Goal: Information Seeking & Learning: Learn about a topic

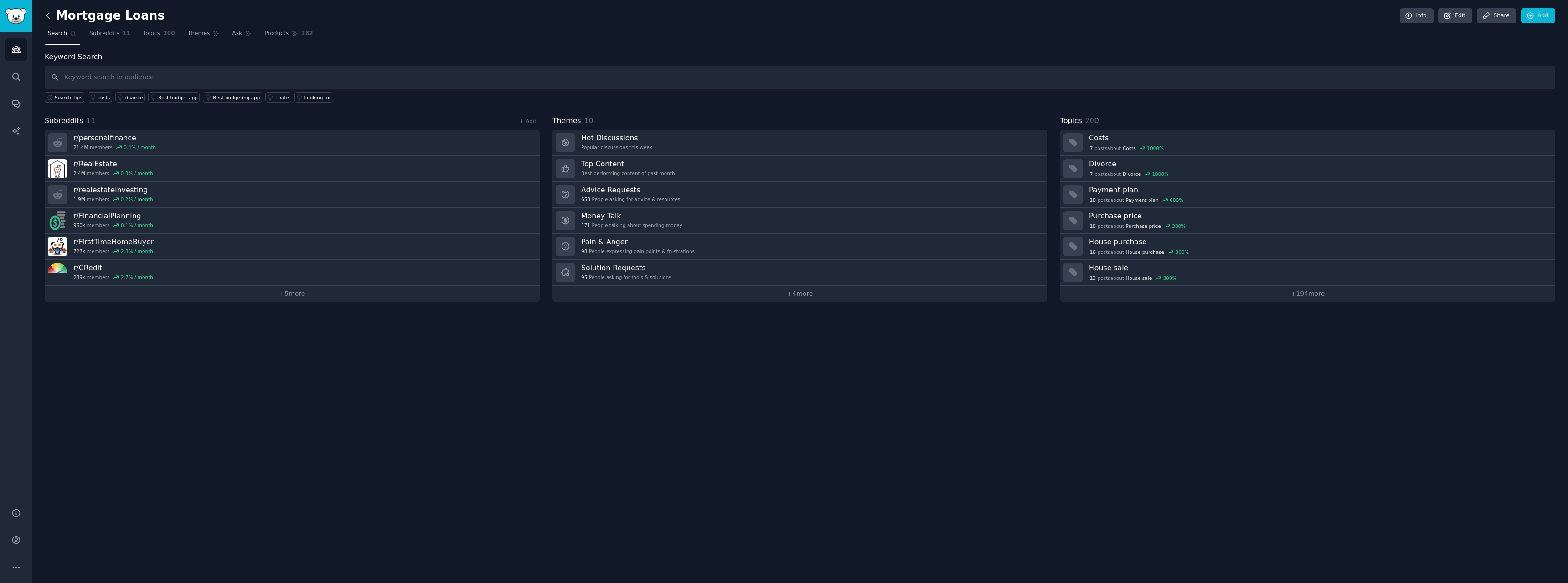
click at [48, 18] on icon at bounding box center [48, 16] width 9 height 9
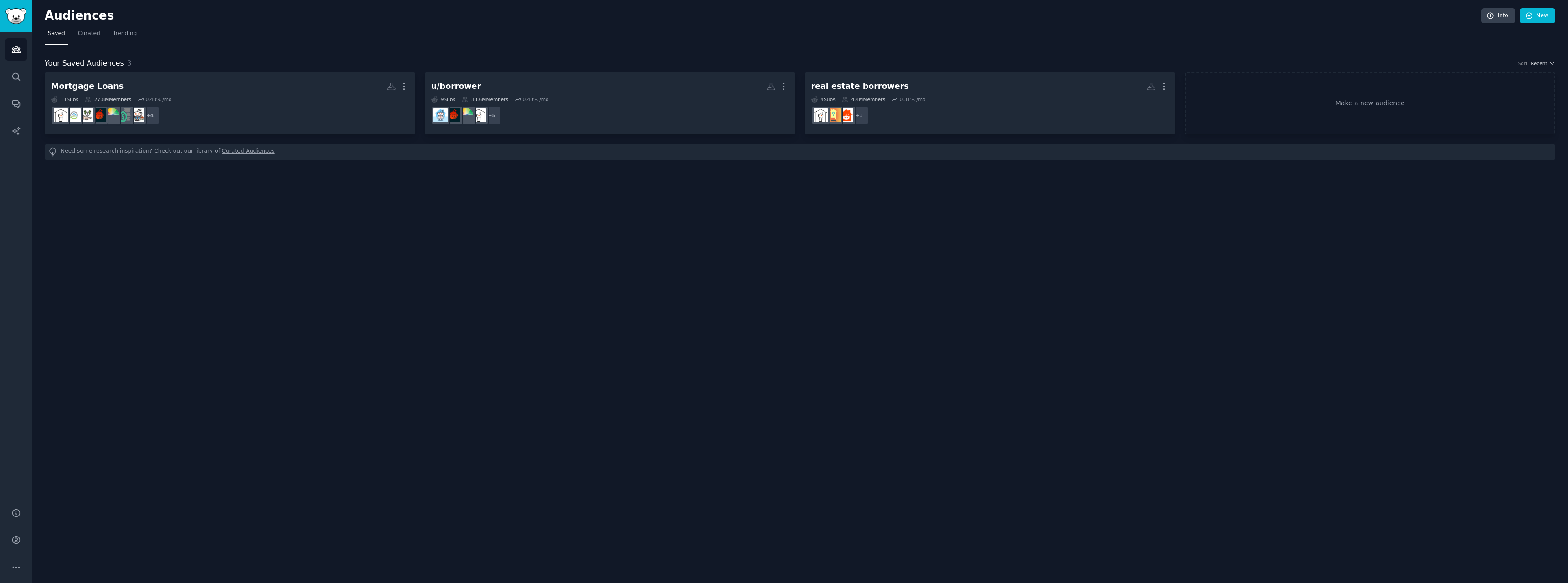
click at [901, 227] on div "Audiences Info New Saved Curated Trending Your Saved Audiences 3 Sort Recent Mo…" at bounding box center [800, 292] width 1536 height 583
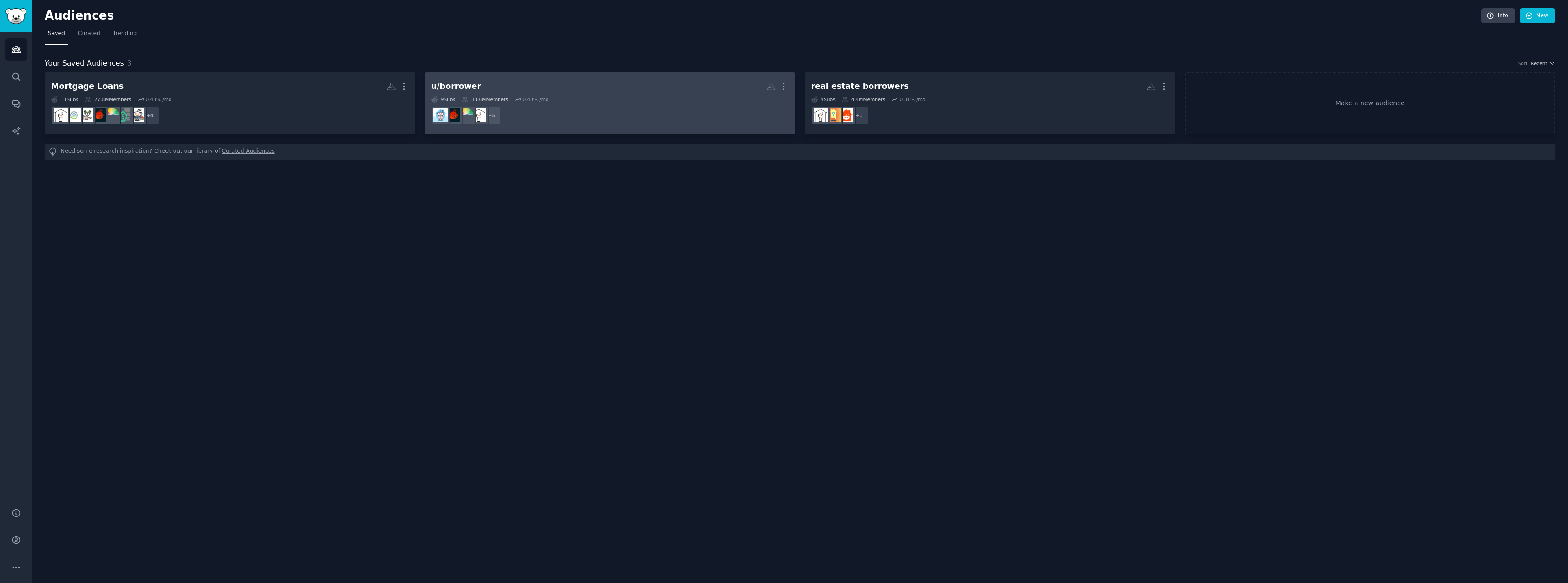
click at [648, 110] on dd "+ 5" at bounding box center [610, 115] width 358 height 26
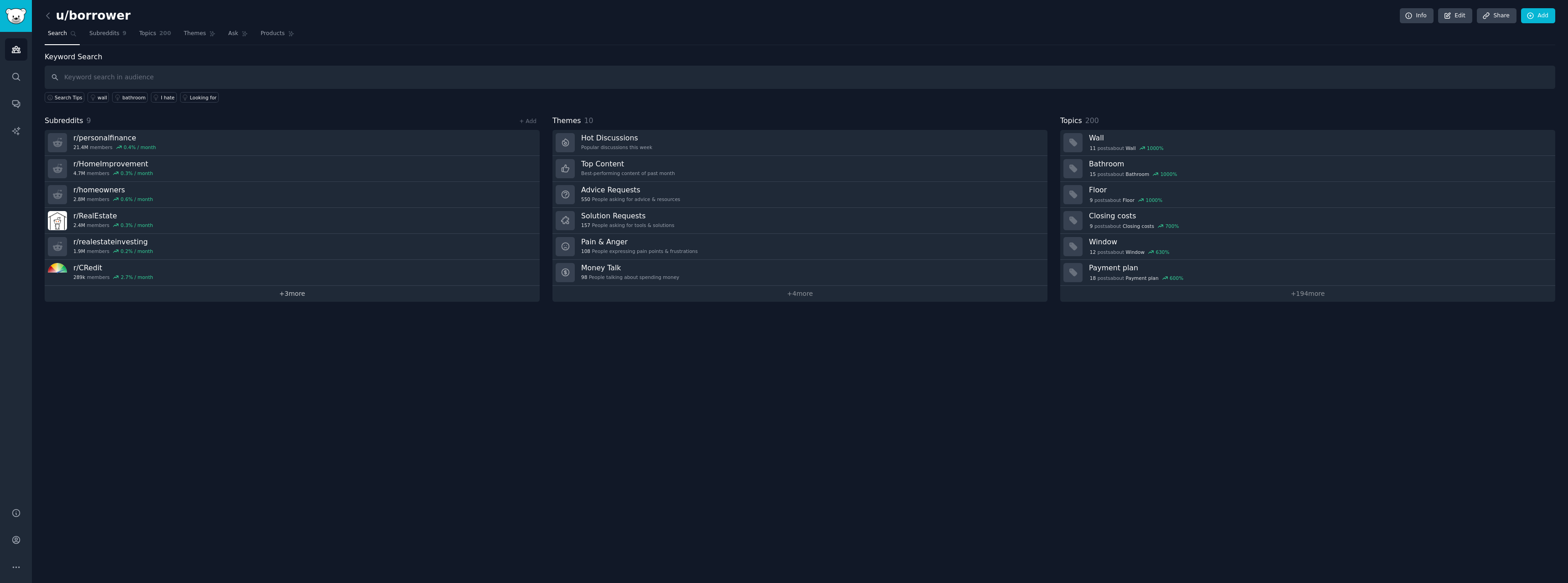
click at [332, 294] on link "+ 3 more" at bounding box center [292, 294] width 495 height 16
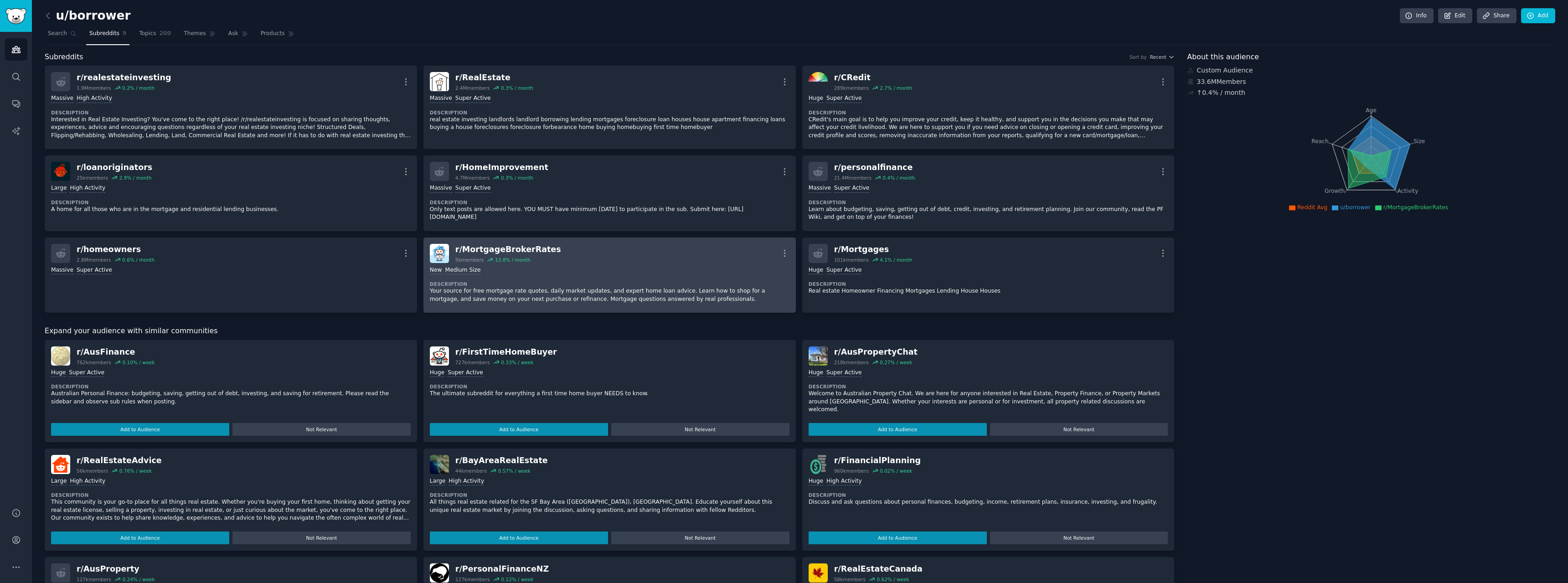
click at [537, 301] on p "Your source for free mortgage rate quotes, daily market updates, and expert hom…" at bounding box center [610, 295] width 359 height 16
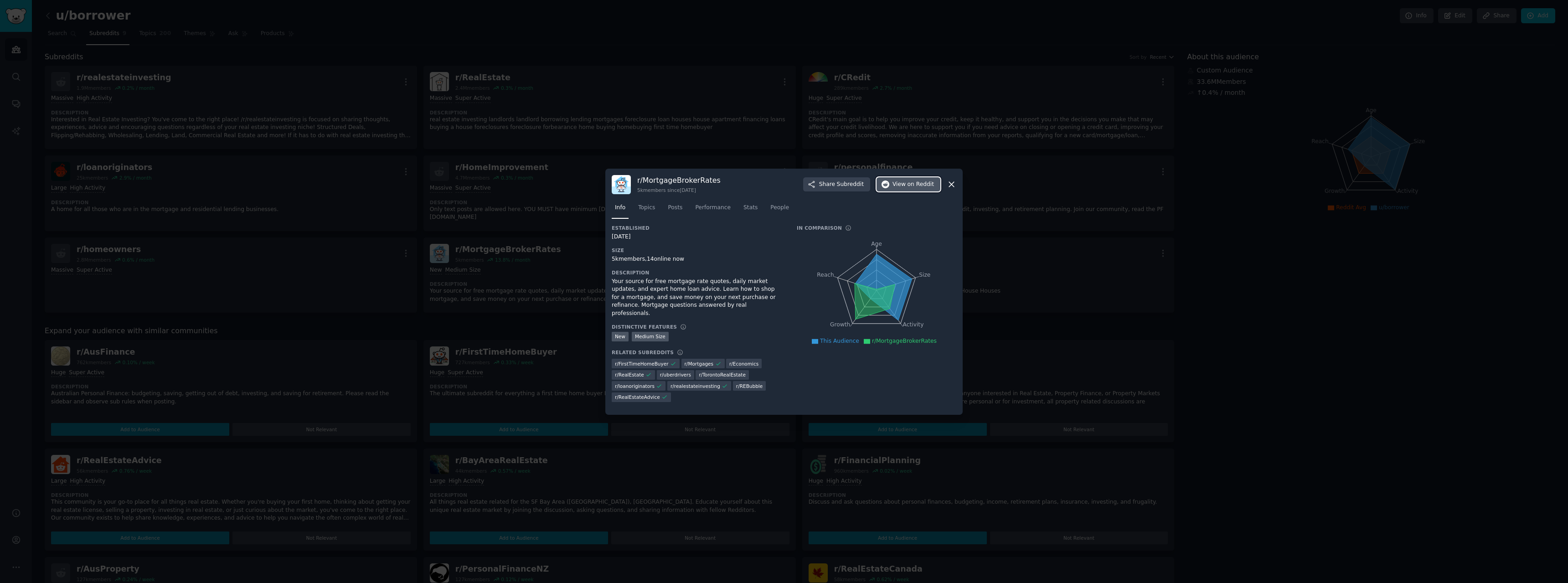
click at [926, 182] on span "on Reddit" at bounding box center [920, 184] width 26 height 8
